Goal: Information Seeking & Learning: Learn about a topic

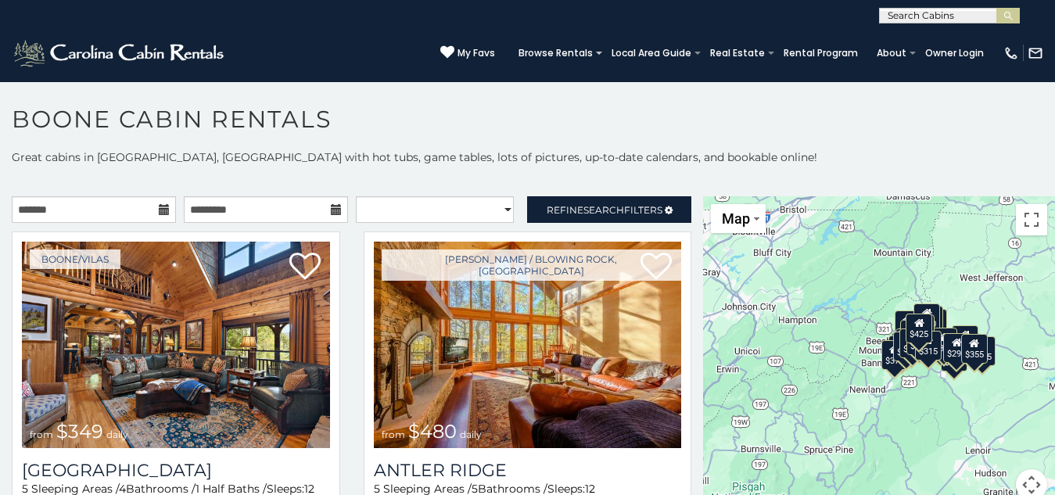
scroll to position [9, 0]
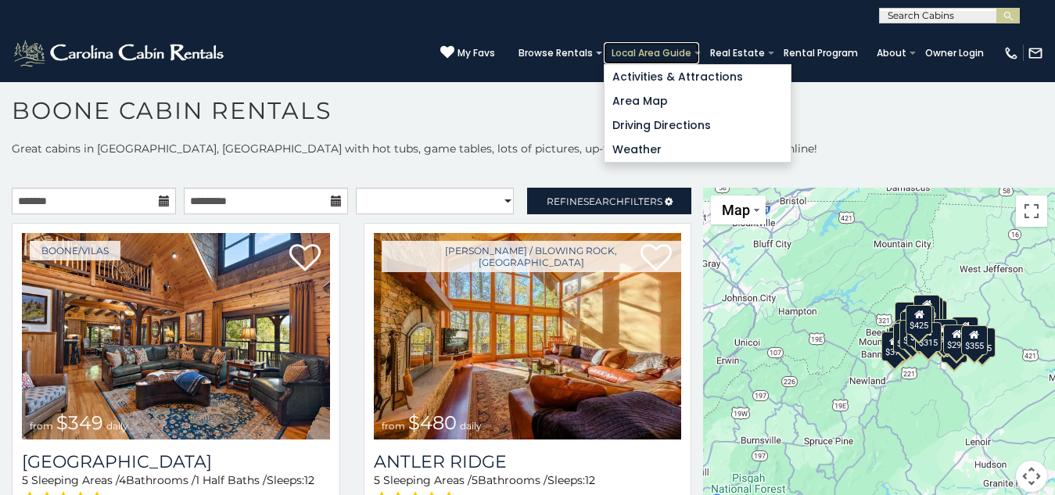
click at [604, 42] on link "Local Area Guide" at bounding box center [651, 53] width 95 height 22
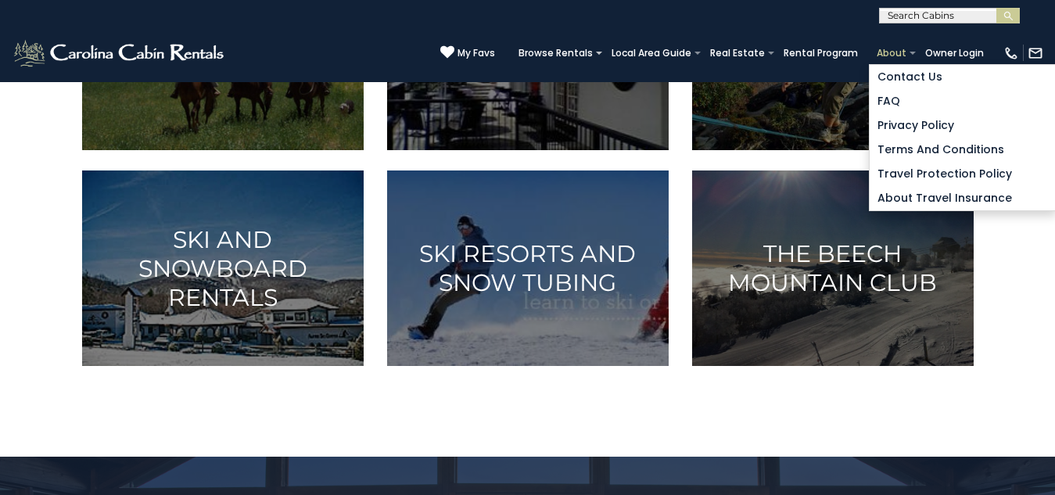
scroll to position [996, 0]
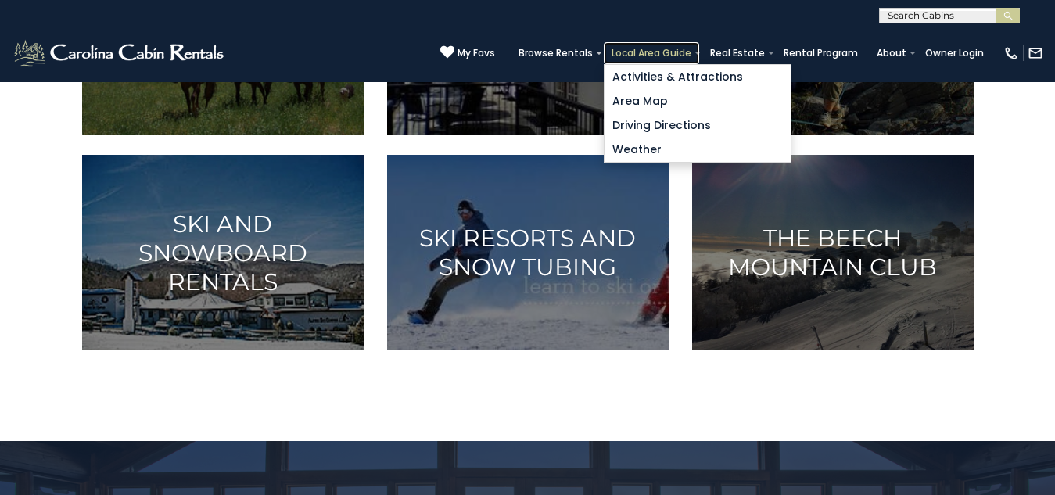
click at [604, 42] on link "Local Area Guide" at bounding box center [651, 53] width 95 height 22
